Goal: Task Accomplishment & Management: Use online tool/utility

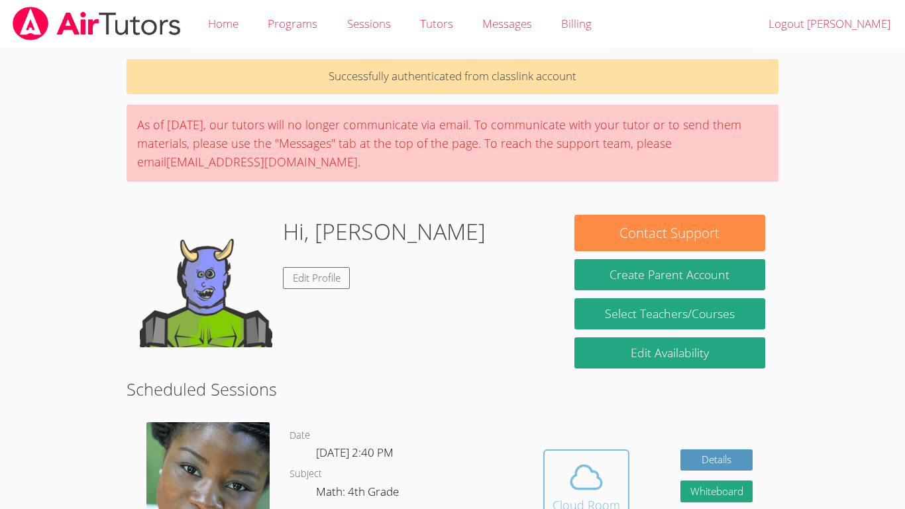
click at [600, 490] on icon at bounding box center [586, 477] width 37 height 37
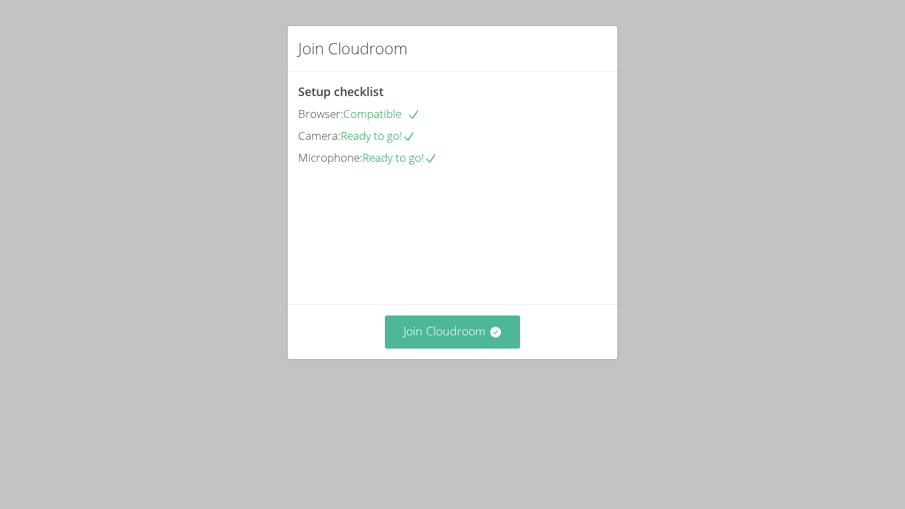
click at [500, 337] on icon at bounding box center [495, 332] width 11 height 11
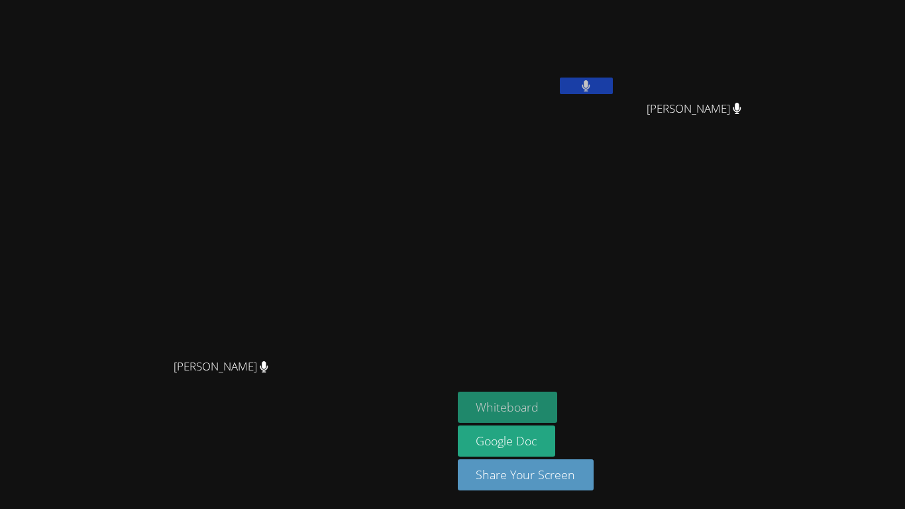
click at [558, 403] on button "Whiteboard" at bounding box center [508, 407] width 100 height 31
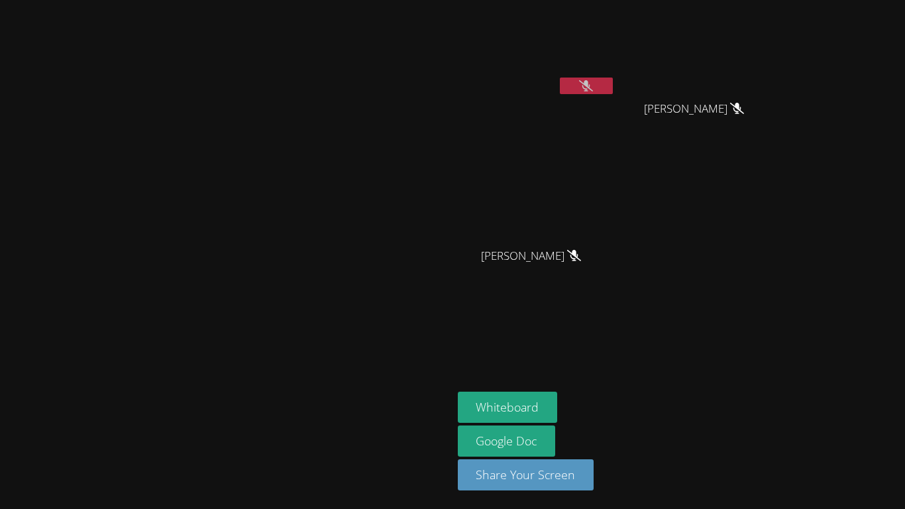
click at [613, 79] on button at bounding box center [586, 86] width 53 height 17
click at [613, 91] on button at bounding box center [586, 86] width 53 height 17
click at [593, 89] on icon at bounding box center [586, 85] width 14 height 11
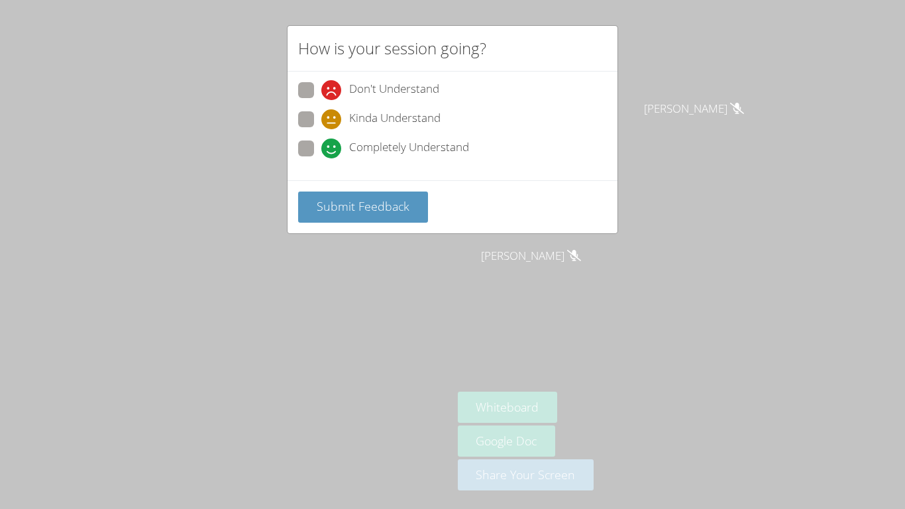
click at [377, 109] on span "Kinda Understand" at bounding box center [394, 119] width 91 height 20
click at [333, 111] on input "Kinda Understand" at bounding box center [326, 116] width 11 height 11
radio input "true"
click at [321, 158] on span at bounding box center [321, 158] width 0 height 0
click at [321, 150] on input "Completely Understand" at bounding box center [326, 145] width 11 height 11
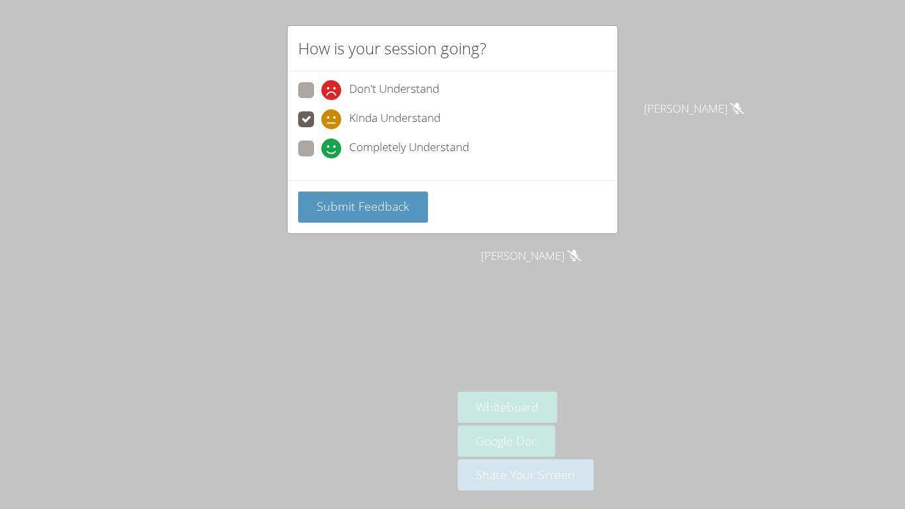
radio input "true"
click at [357, 205] on span "Submit Feedback" at bounding box center [363, 206] width 93 height 16
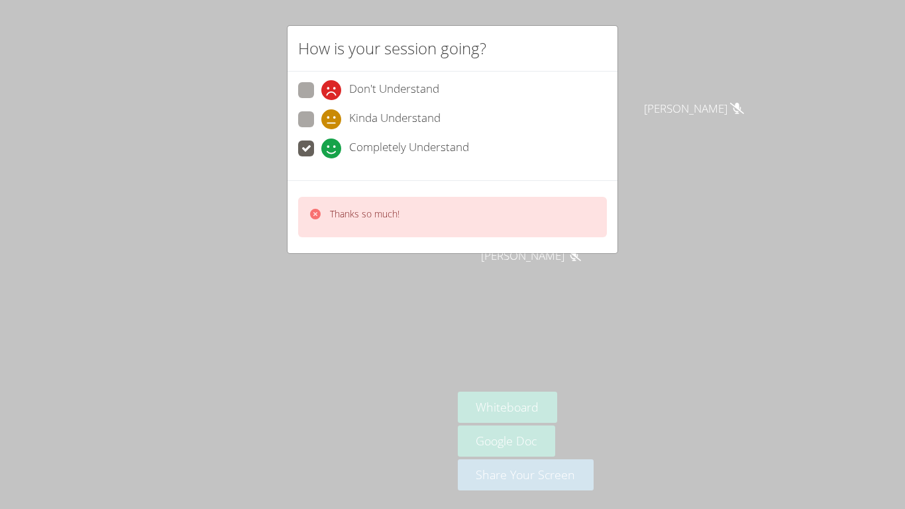
click at [467, 266] on div "How is your session going? Don't Understand Kinda Understand Completely Underst…" at bounding box center [452, 254] width 905 height 509
click at [488, 293] on div "How is your session going? Don't Understand Kinda Understand Completely Underst…" at bounding box center [452, 254] width 905 height 509
click at [707, 132] on div "How is your session going? Don't Understand Kinda Understand Completely Underst…" at bounding box center [452, 254] width 905 height 509
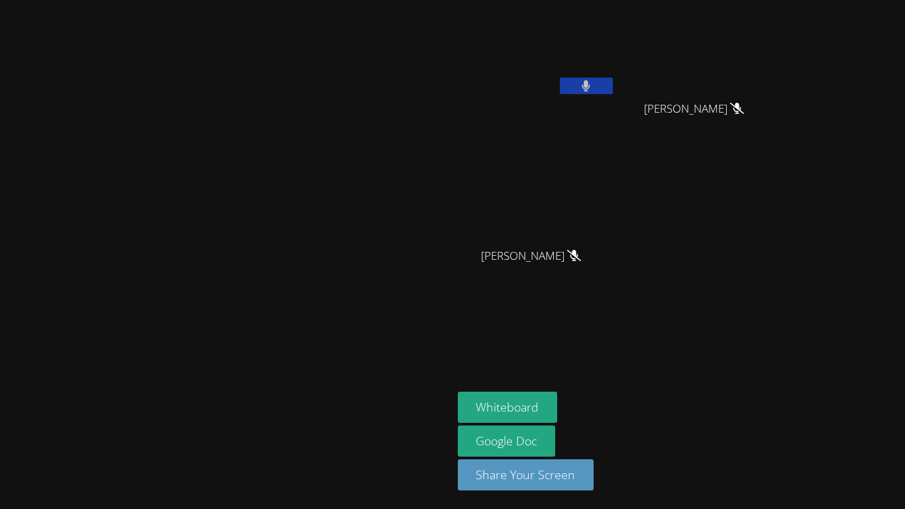
click at [590, 87] on icon at bounding box center [586, 85] width 8 height 11
click at [613, 85] on button at bounding box center [586, 86] width 53 height 17
click at [613, 79] on button at bounding box center [586, 86] width 53 height 17
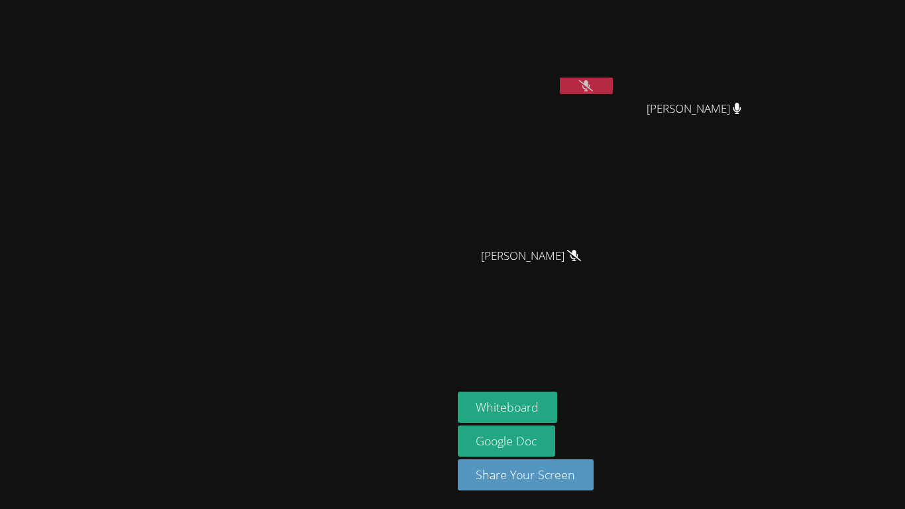
click at [613, 81] on button at bounding box center [586, 86] width 53 height 17
click at [613, 86] on button at bounding box center [586, 86] width 53 height 17
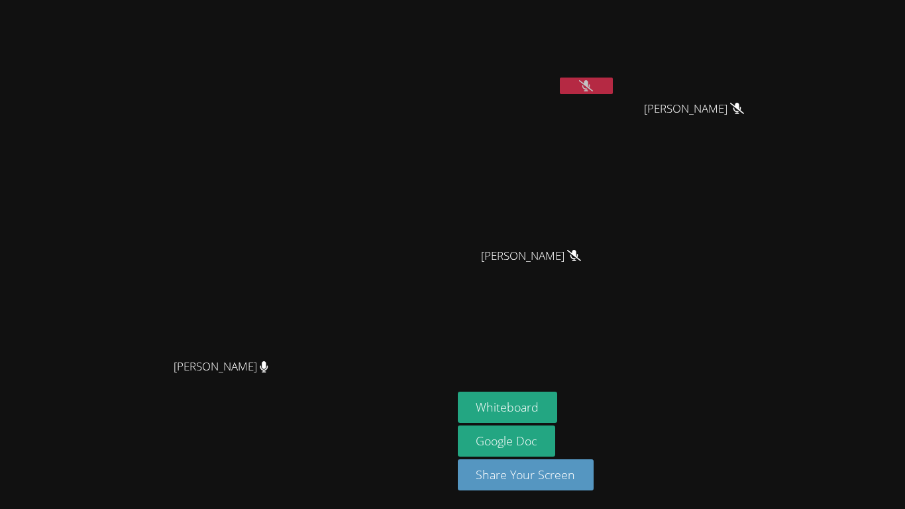
click at [613, 86] on button at bounding box center [586, 86] width 53 height 17
